Goal: Check status: Check status

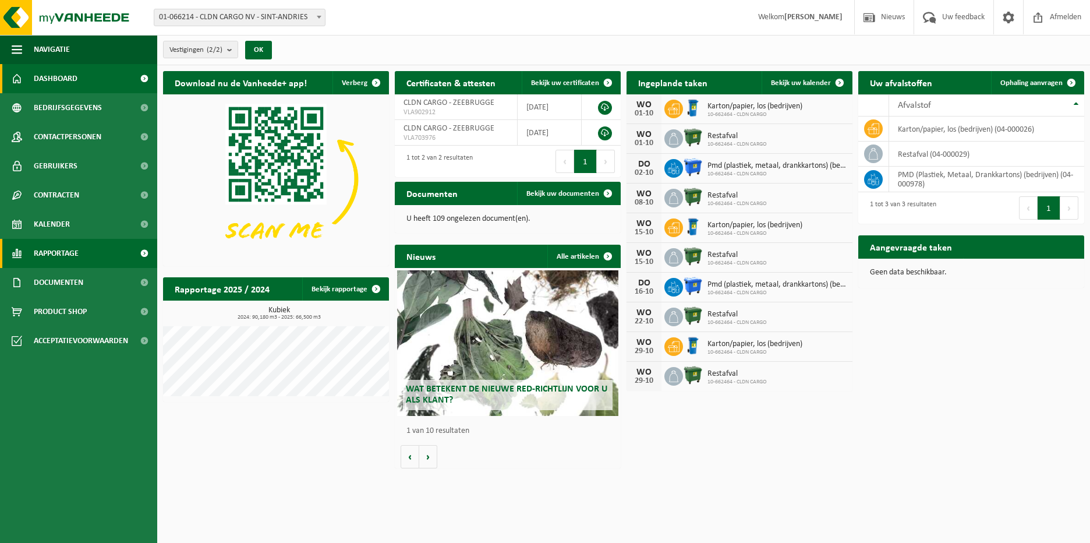
click at [62, 247] on span "Rapportage" at bounding box center [56, 253] width 45 height 29
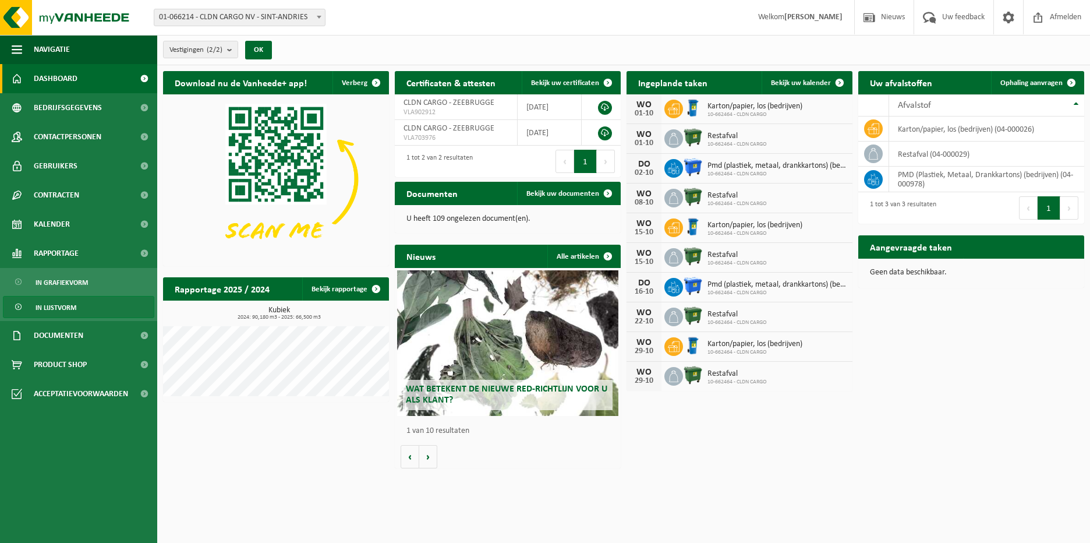
click at [54, 302] on span "In lijstvorm" at bounding box center [56, 307] width 41 height 22
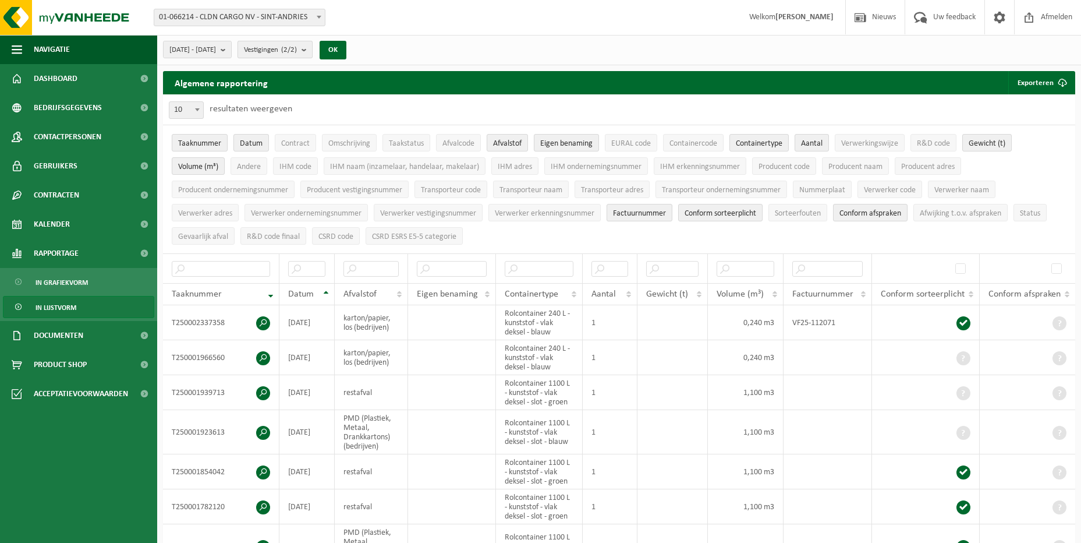
click at [297, 56] on span "Vestigingen (2/2)" at bounding box center [270, 49] width 53 height 17
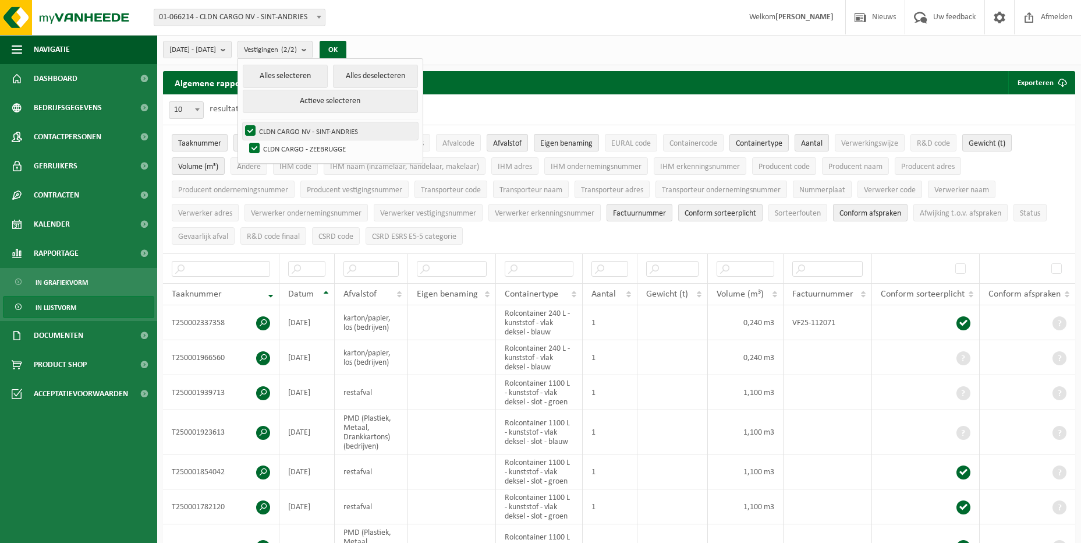
click at [282, 132] on label "CLDN CARGO NV - SINT-ANDRIES" at bounding box center [330, 130] width 175 height 17
click at [241, 122] on input "CLDN CARGO NV - SINT-ANDRIES" at bounding box center [241, 122] width 1 height 1
checkbox input "false"
click at [346, 53] on button "OK" at bounding box center [333, 50] width 27 height 19
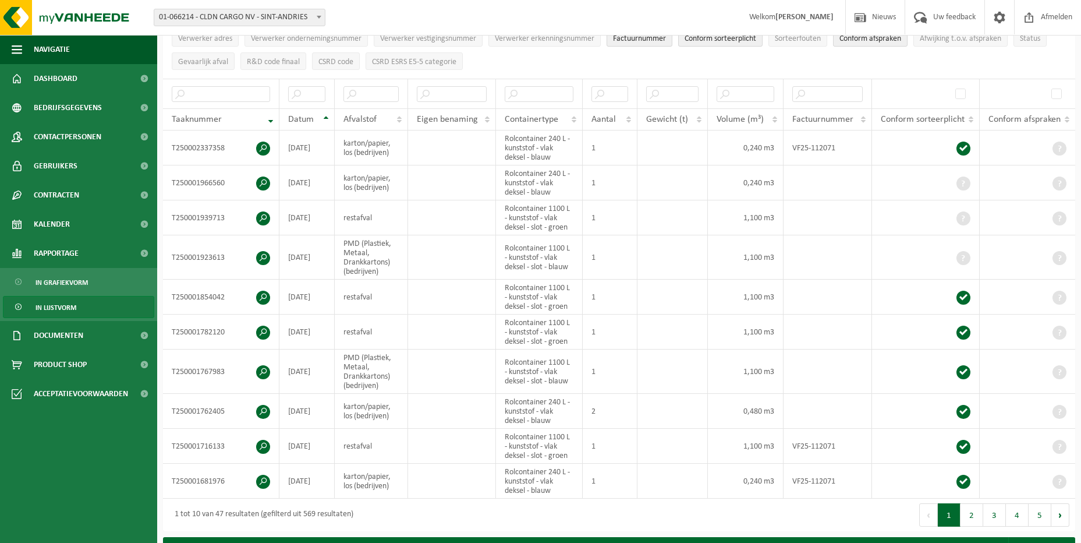
scroll to position [233, 0]
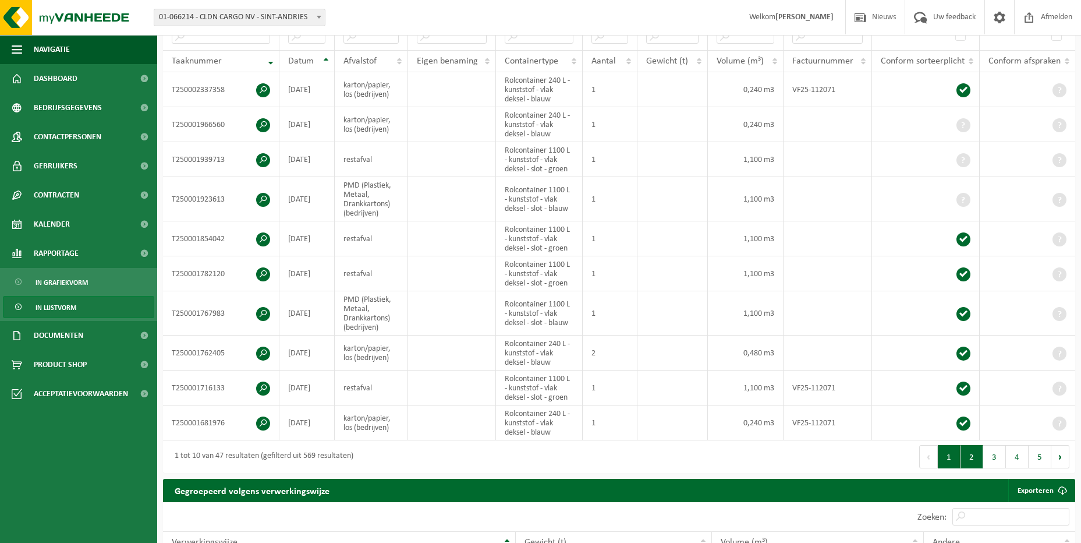
click at [968, 455] on button "2" at bounding box center [972, 456] width 23 height 23
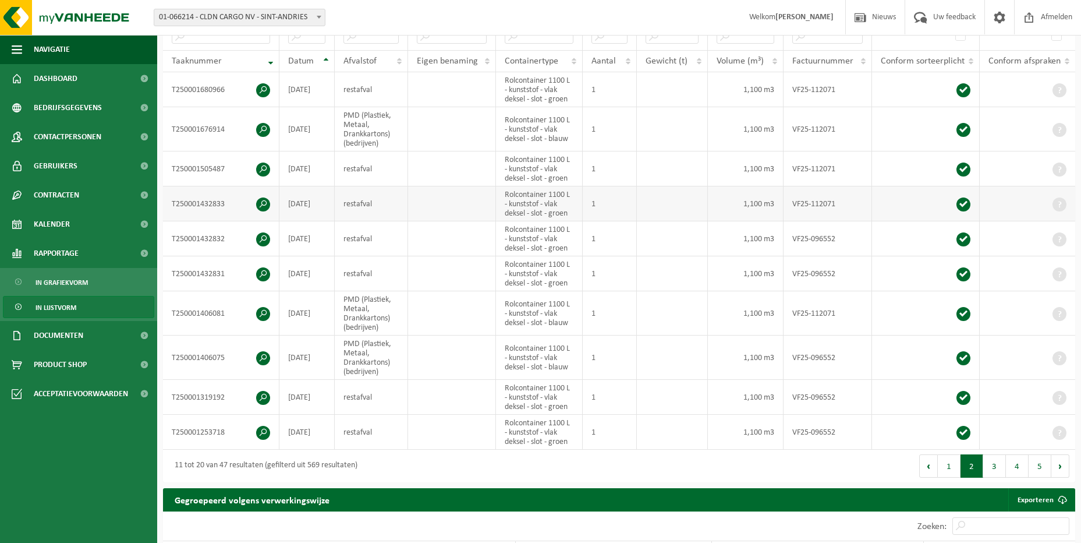
click at [376, 207] on td "restafval" at bounding box center [371, 203] width 73 height 35
click at [375, 168] on td "restafval" at bounding box center [371, 168] width 73 height 35
click at [380, 80] on td "restafval" at bounding box center [371, 89] width 73 height 35
click at [955, 458] on button "1" at bounding box center [949, 465] width 23 height 23
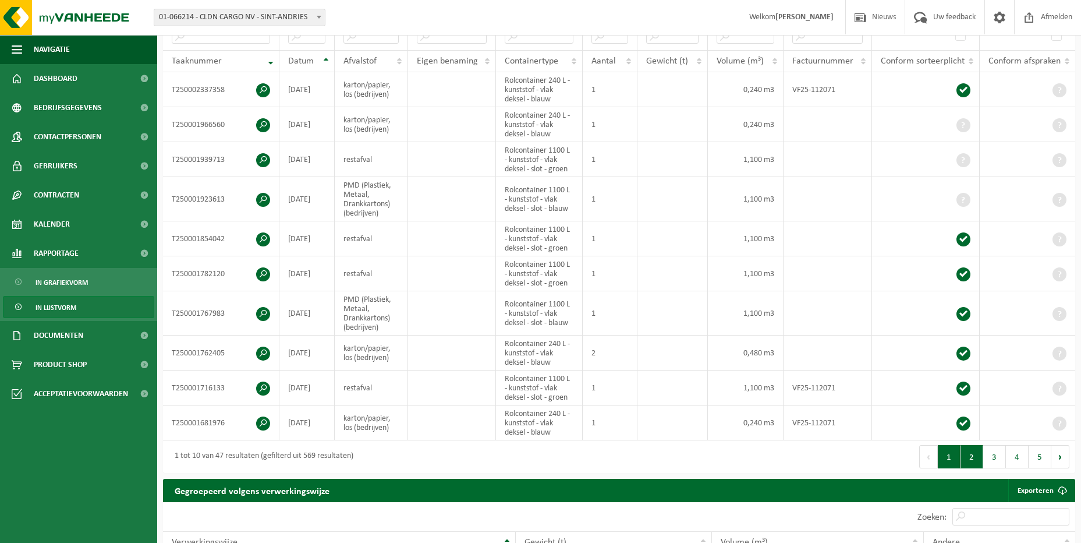
click at [973, 456] on button "2" at bounding box center [972, 456] width 23 height 23
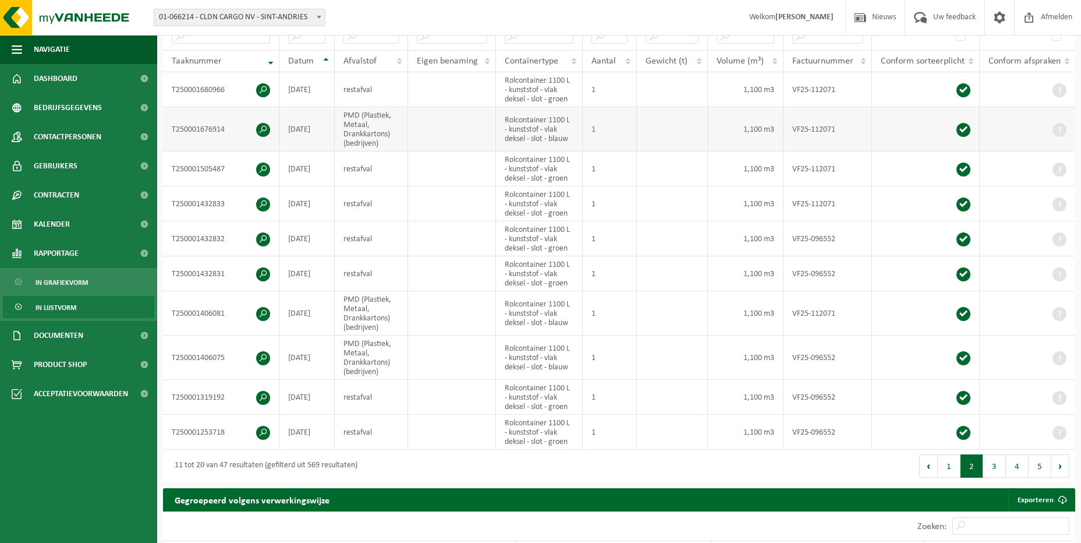
click at [373, 129] on td "PMD (Plastiek, Metaal, Drankkartons) (bedrijven)" at bounding box center [371, 129] width 73 height 44
click at [948, 468] on button "1" at bounding box center [949, 465] width 23 height 23
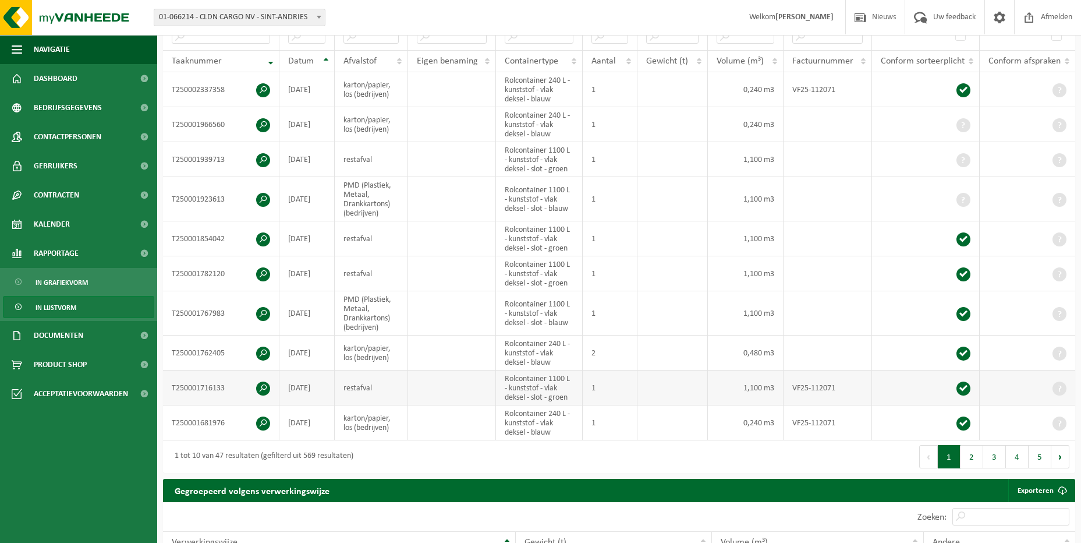
click at [416, 382] on td at bounding box center [452, 387] width 88 height 35
click at [976, 453] on button "2" at bounding box center [972, 456] width 23 height 23
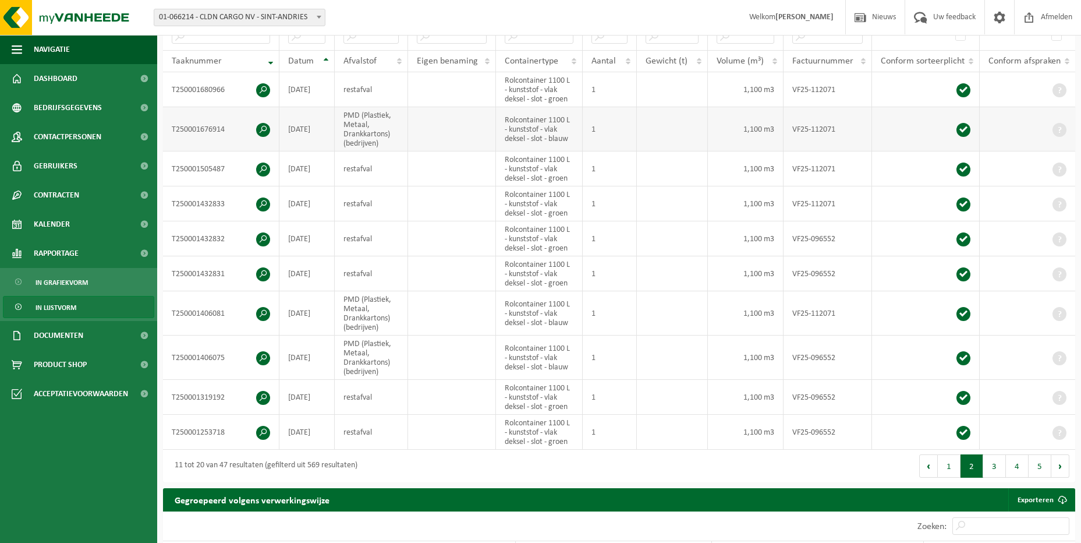
click at [369, 129] on td "PMD (Plastiek, Metaal, Drankkartons) (bedrijven)" at bounding box center [371, 129] width 73 height 44
click at [946, 468] on button "1" at bounding box center [949, 465] width 23 height 23
